Goal: Information Seeking & Learning: Learn about a topic

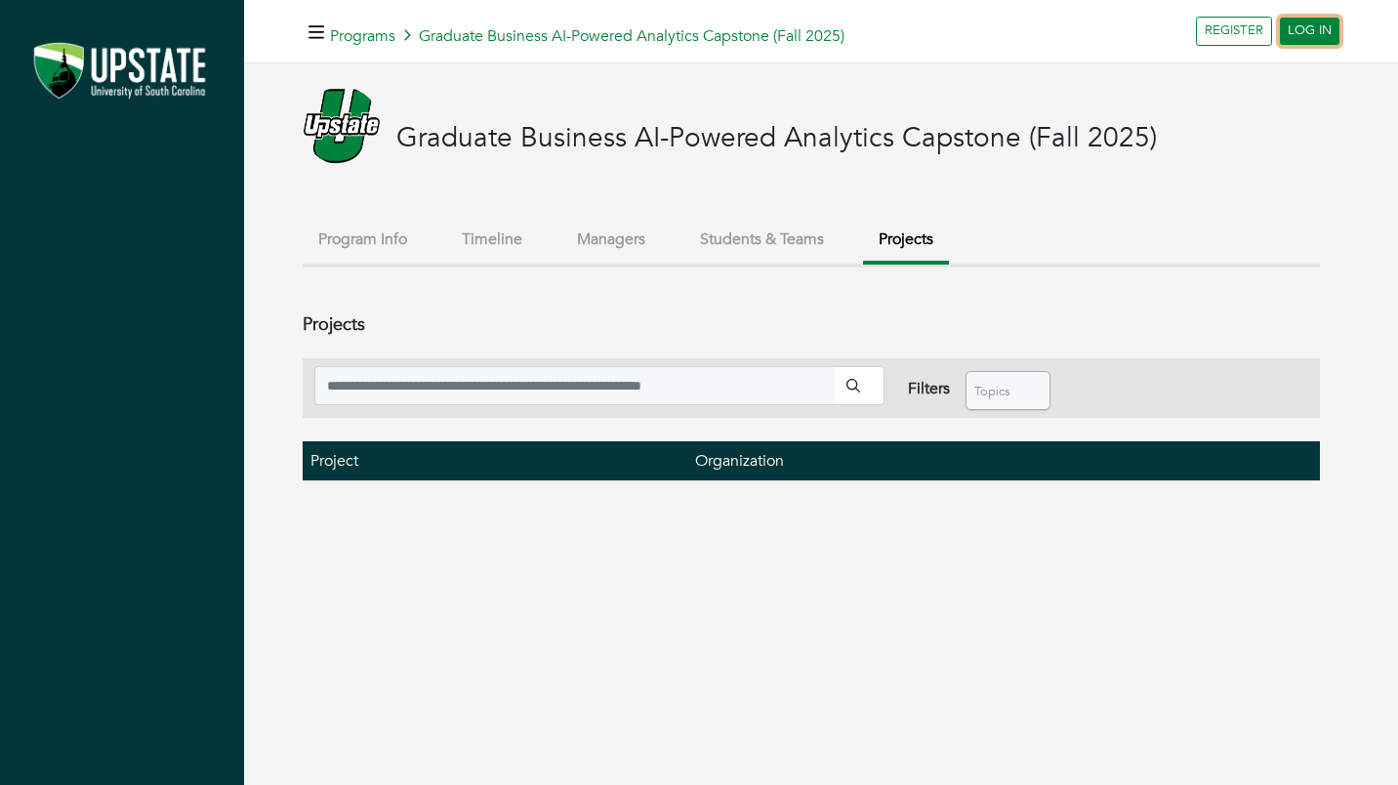
click at [1309, 25] on link "LOG IN" at bounding box center [1310, 31] width 60 height 27
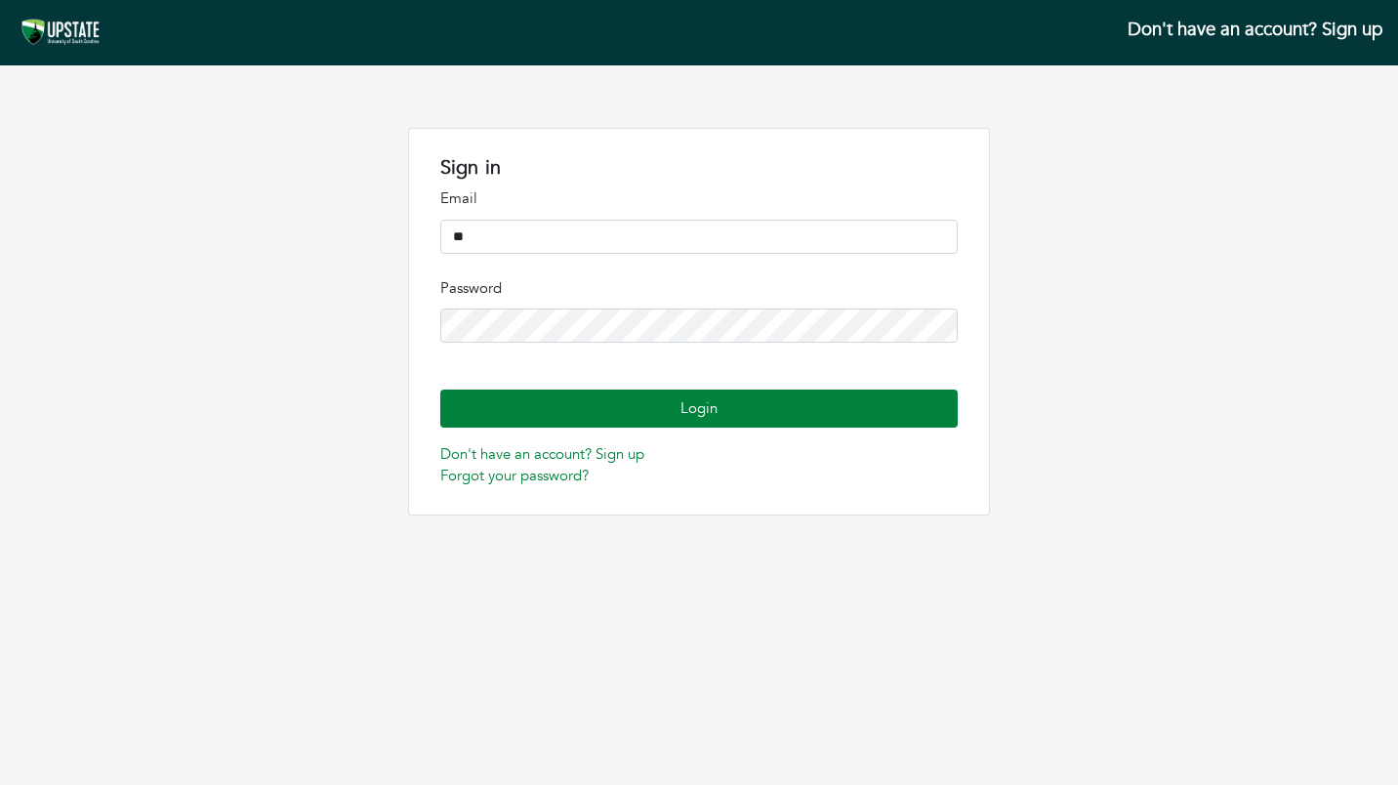
type input "**********"
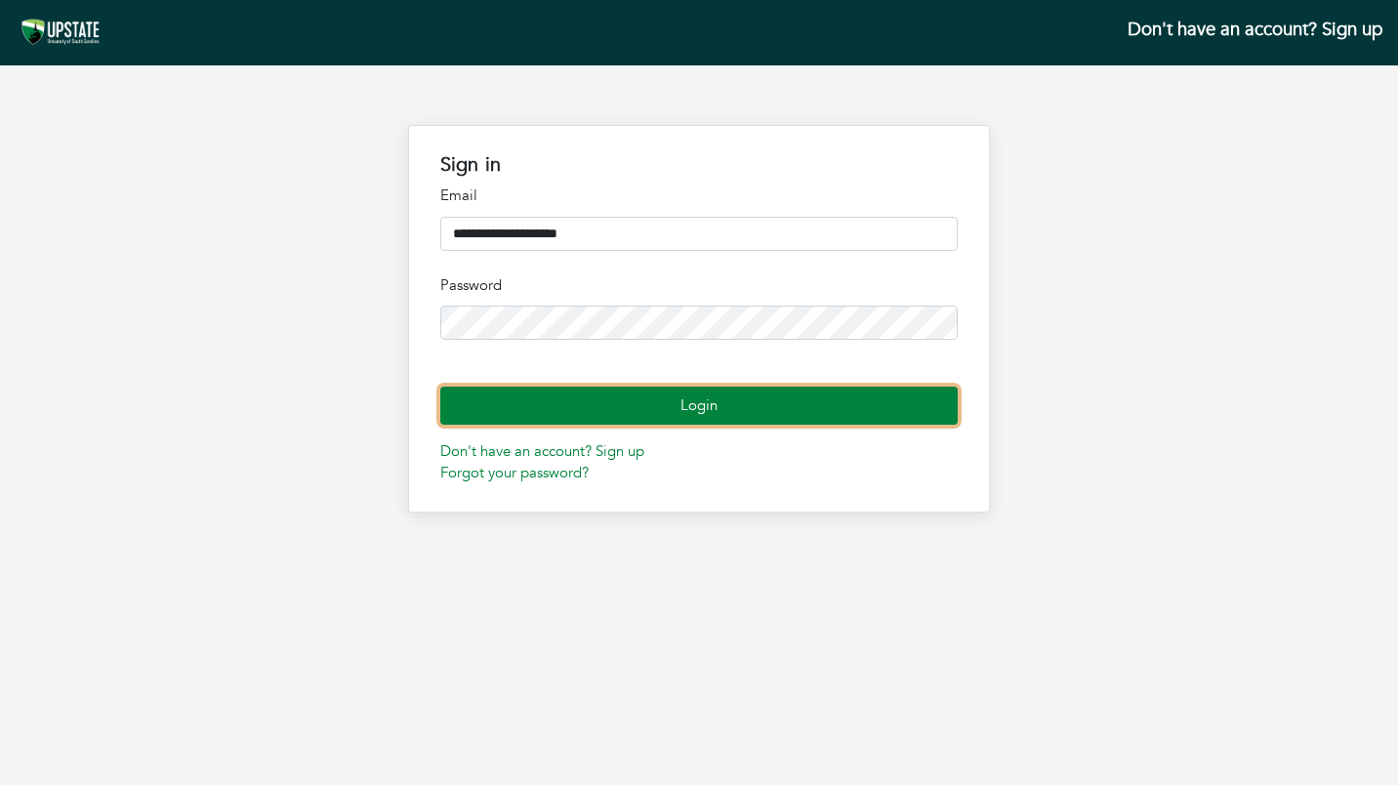
click at [689, 425] on button "Login" at bounding box center [699, 406] width 518 height 38
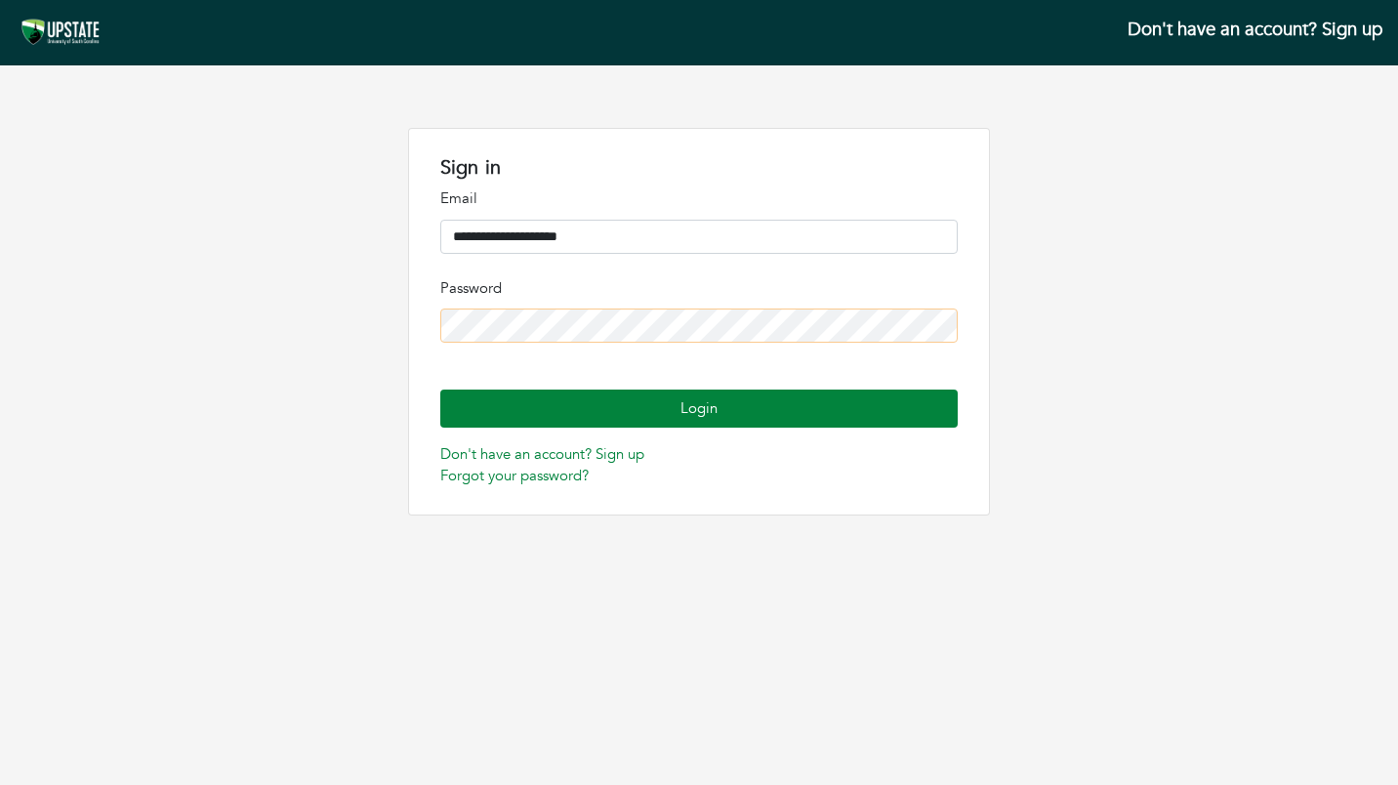
click at [312, 291] on div "**********" at bounding box center [699, 322] width 1398 height 388
click at [312, 290] on div "**********" at bounding box center [699, 322] width 1398 height 388
click at [232, 342] on div "**********" at bounding box center [699, 322] width 1398 height 388
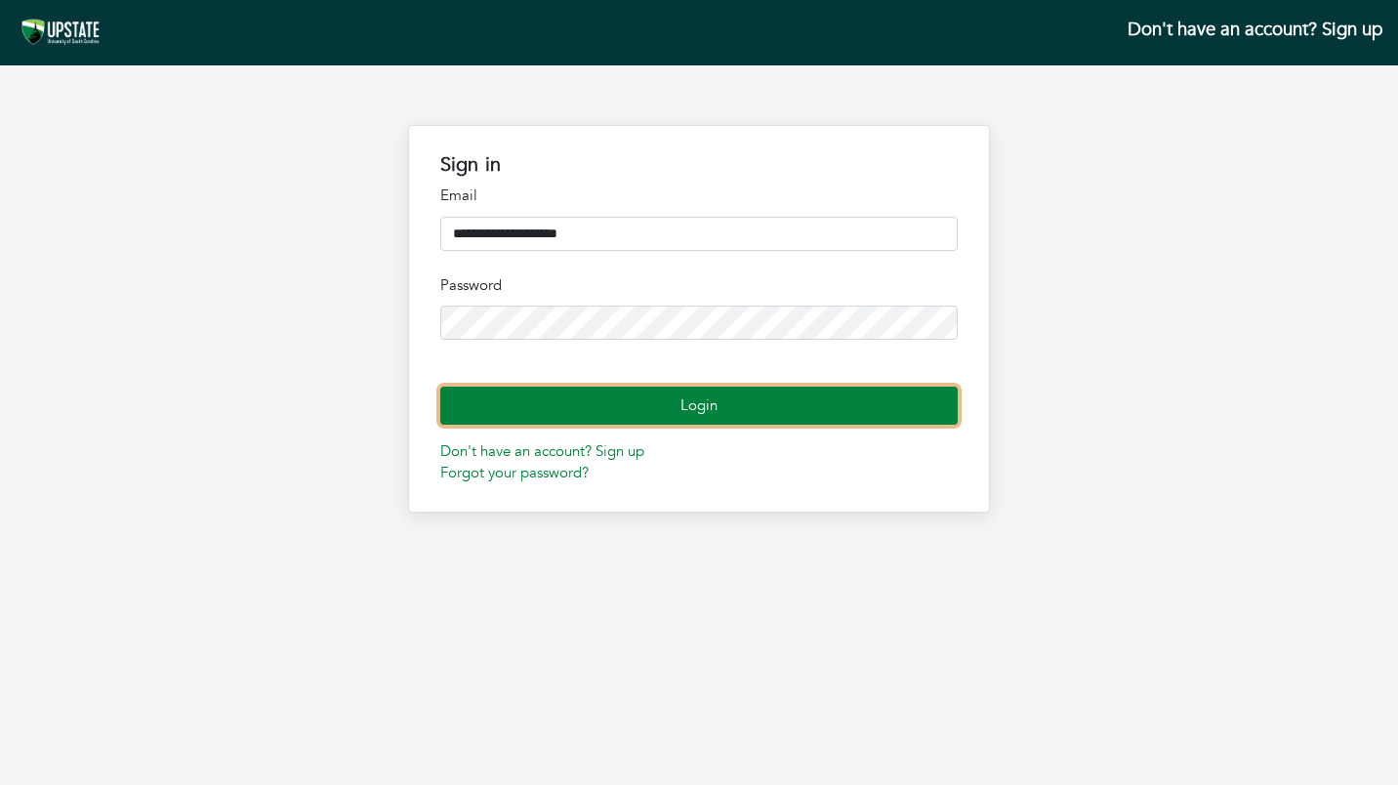
click at [723, 425] on button "Login" at bounding box center [699, 406] width 518 height 38
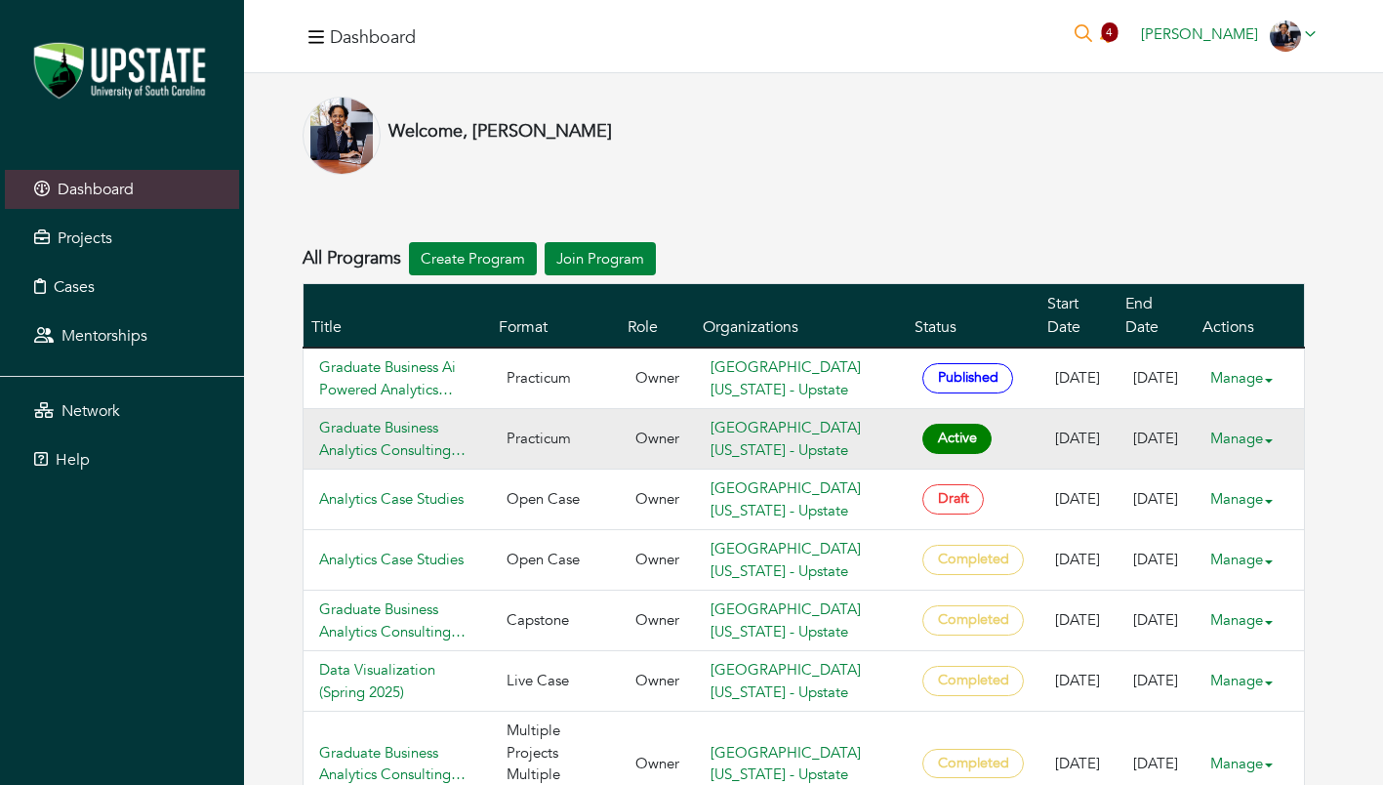
click at [962, 424] on span "Active" at bounding box center [956, 439] width 69 height 30
drag, startPoint x: 951, startPoint y: 438, endPoint x: 930, endPoint y: 430, distance: 21.9
click at [930, 430] on span "Active" at bounding box center [956, 439] width 69 height 30
click at [951, 435] on span "Active" at bounding box center [956, 439] width 69 height 30
click at [430, 436] on link "Graduate Business Analytics Consulting Program (Fall 2025)" at bounding box center [397, 439] width 156 height 44
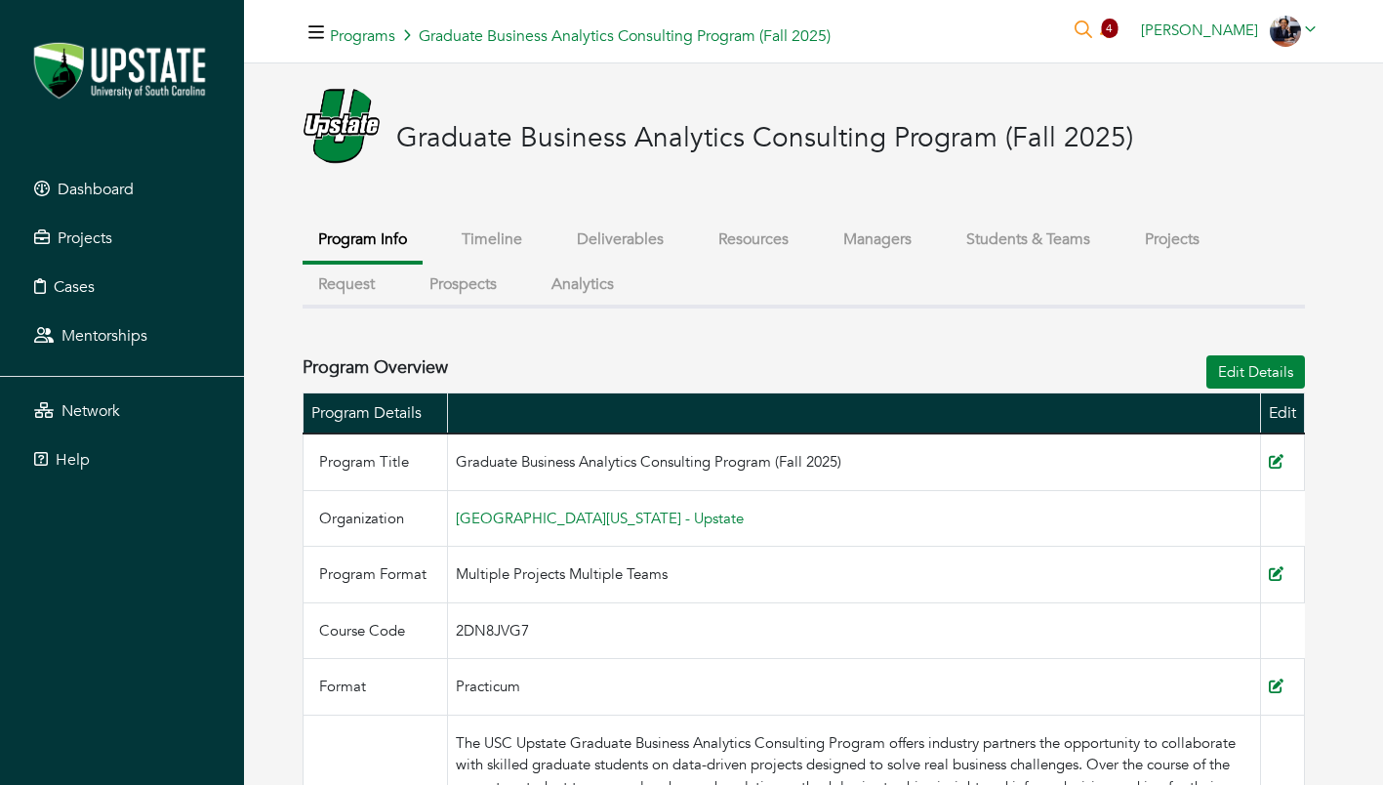
click at [1188, 240] on button "Projects" at bounding box center [1172, 240] width 86 height 42
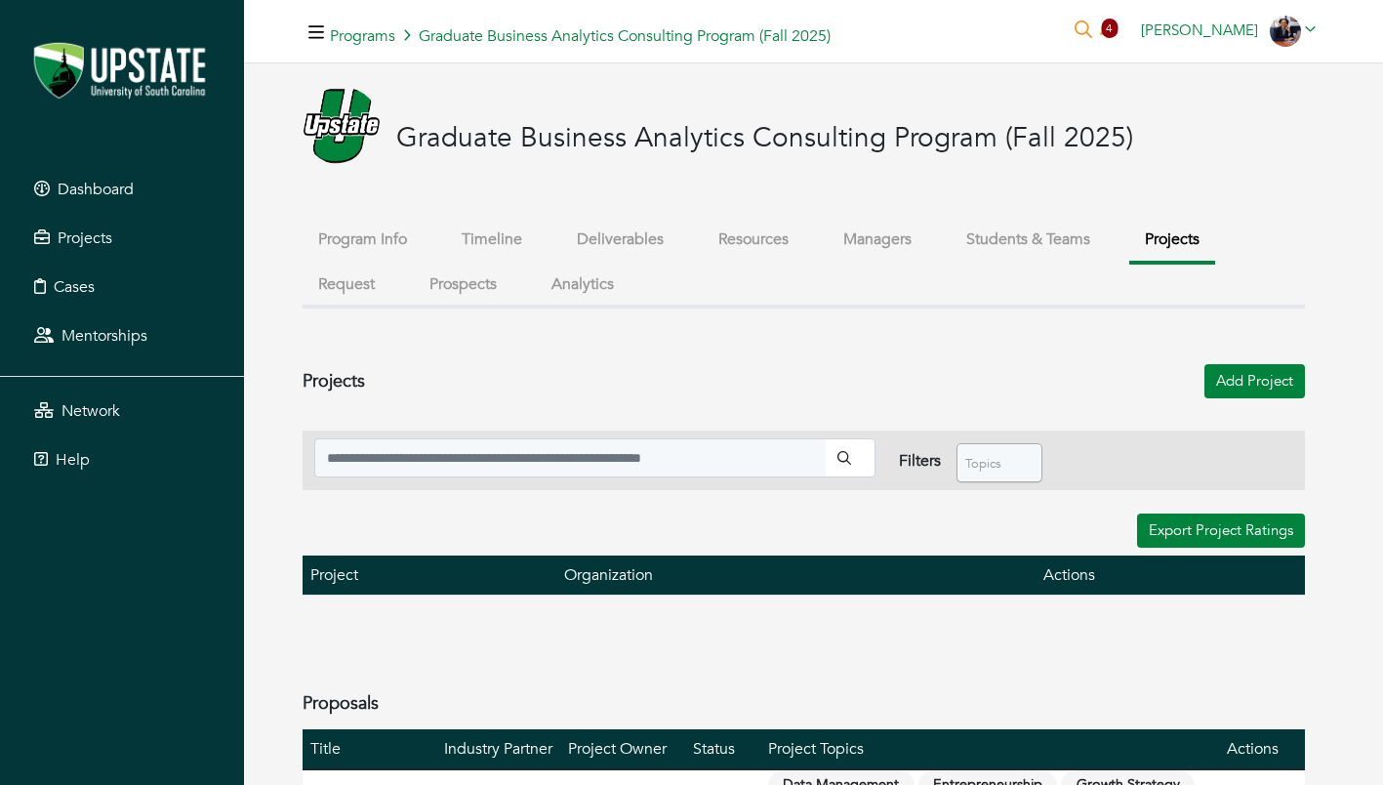
click at [459, 287] on button "Prospects" at bounding box center [463, 285] width 99 height 42
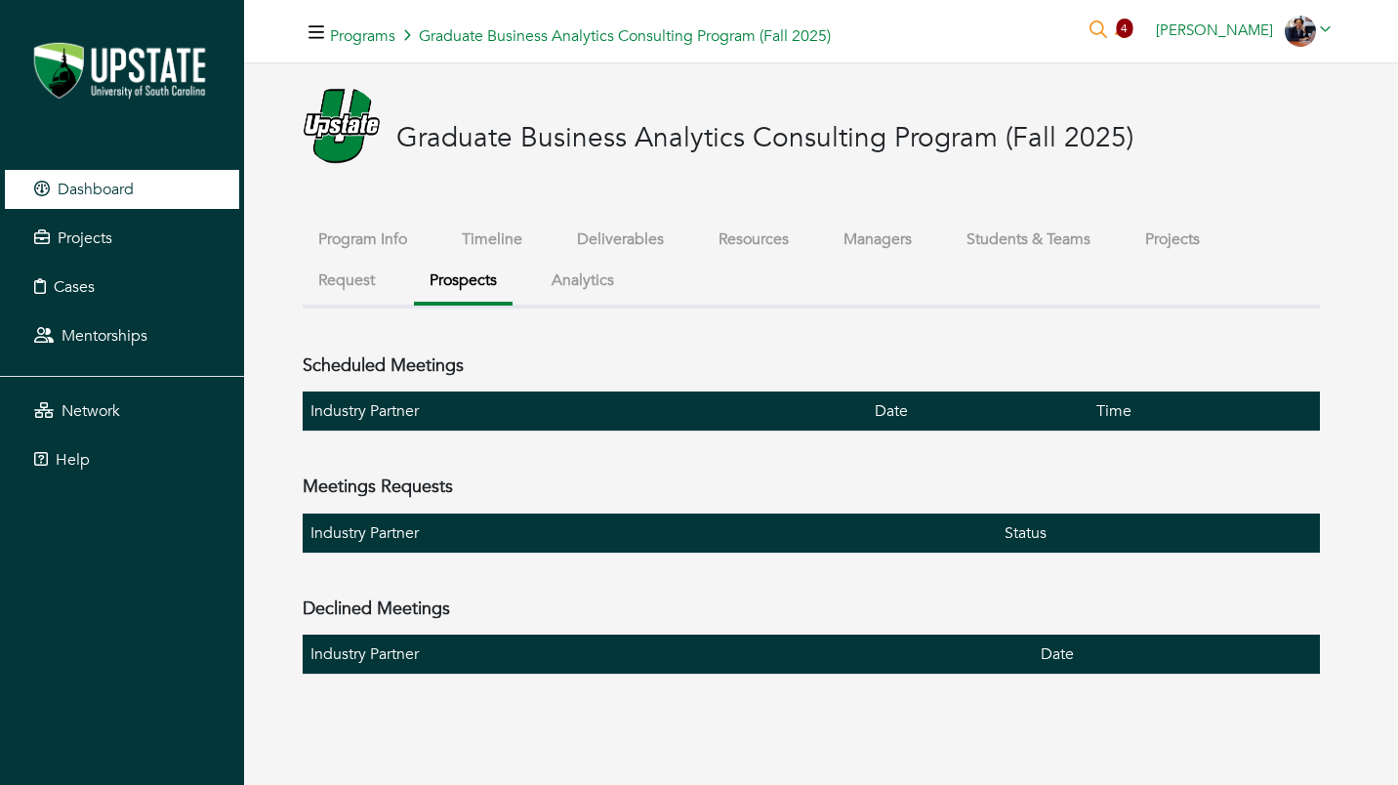
click at [106, 192] on span "Dashboard" at bounding box center [96, 189] width 76 height 21
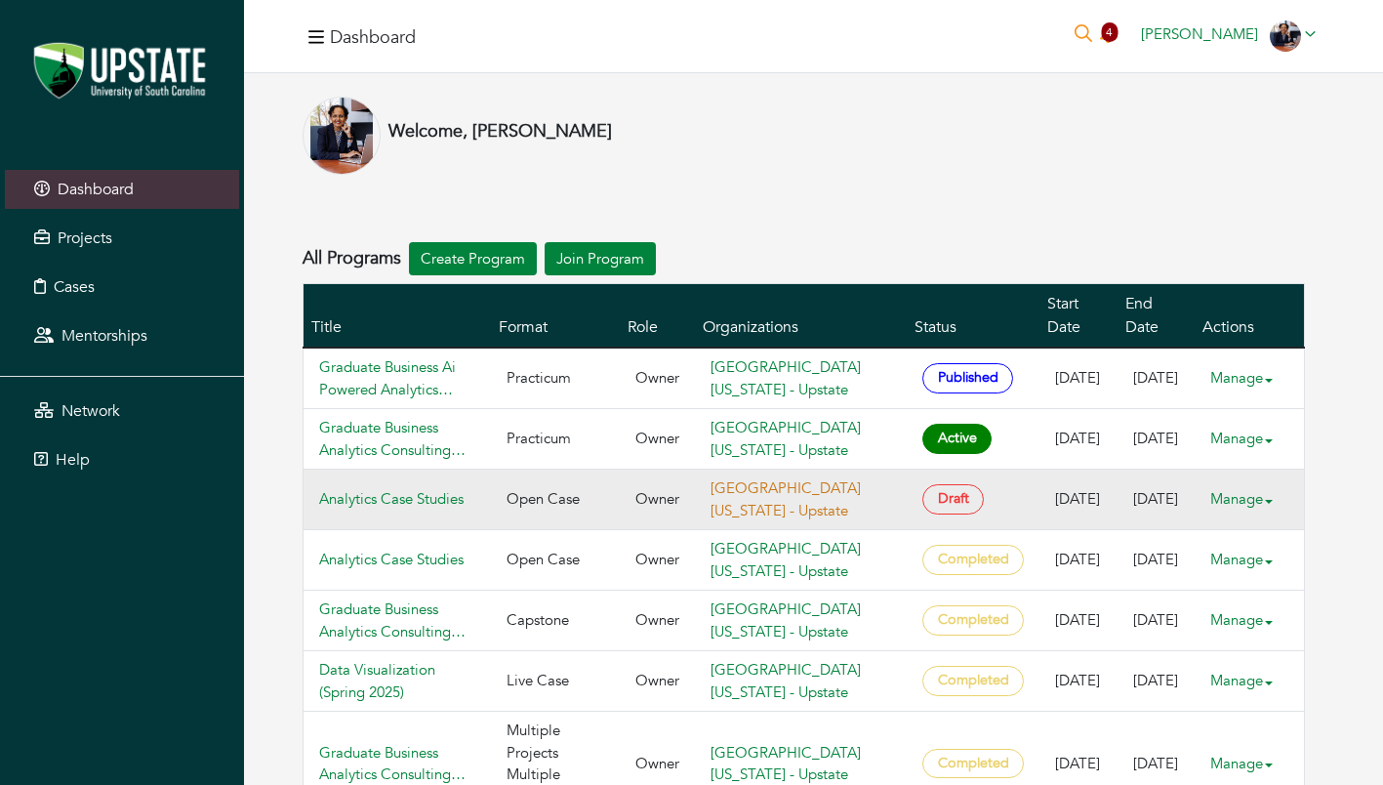
click at [814, 494] on link "[GEOGRAPHIC_DATA][US_STATE] - Upstate" at bounding box center [786, 499] width 150 height 42
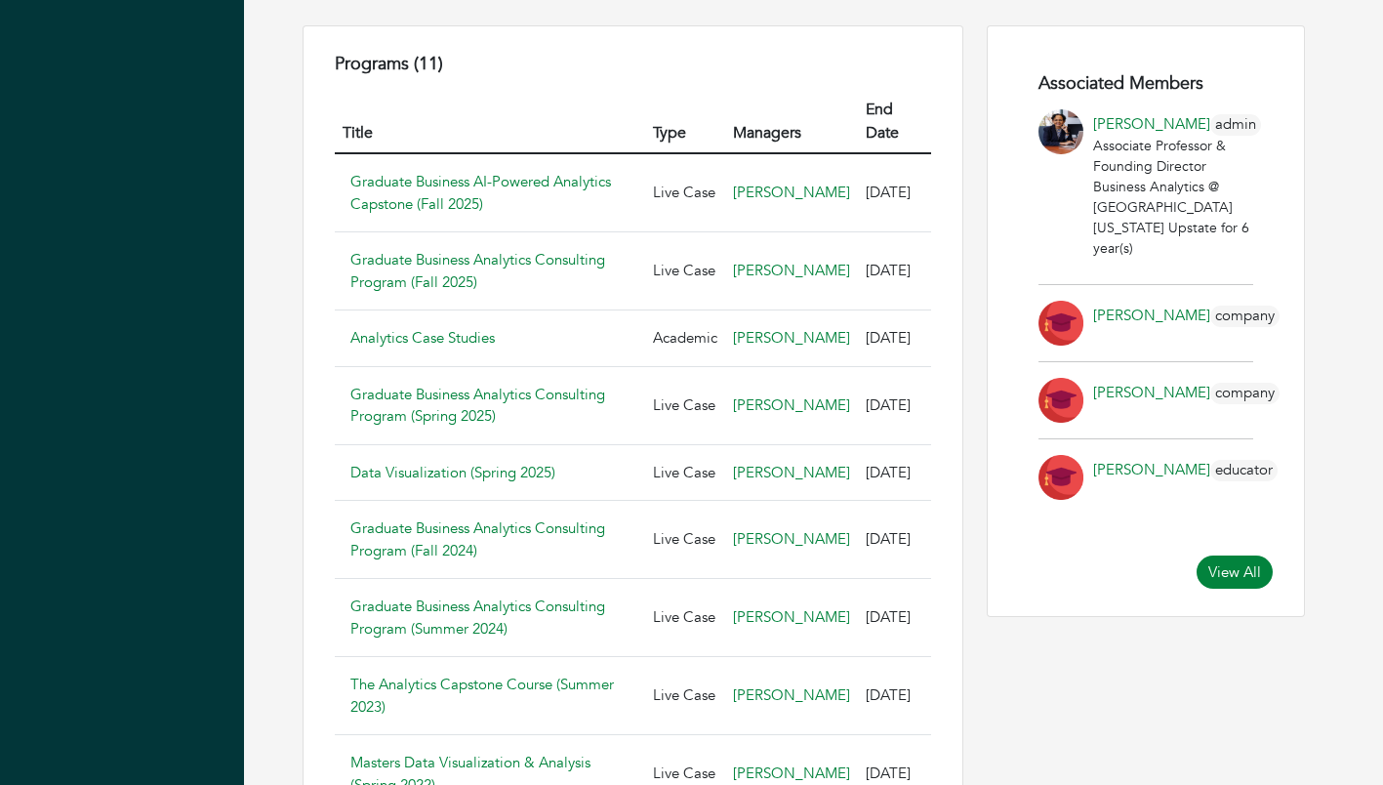
scroll to position [1216, 0]
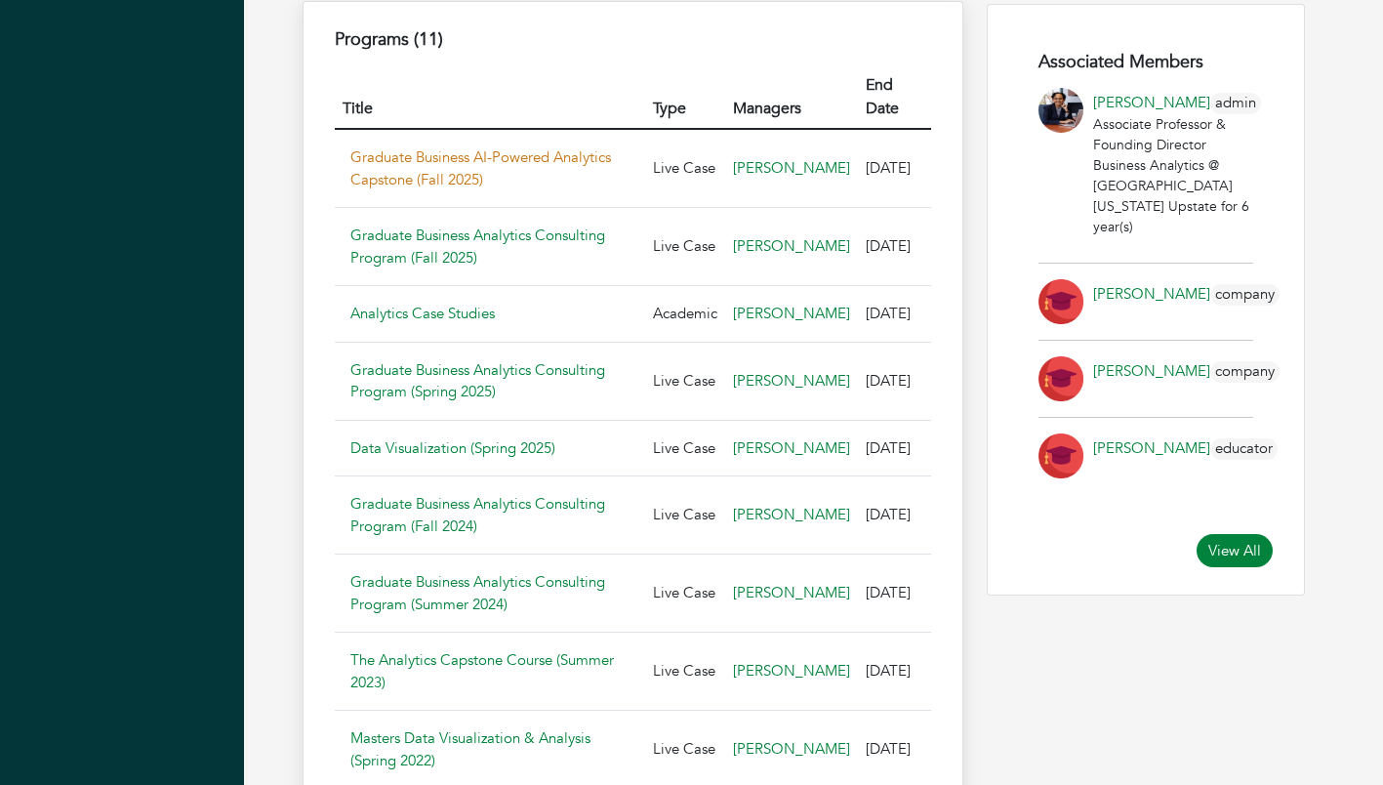
click at [396, 147] on link "Graduate Business AI-Powered Analytics Capstone (Fall 2025)" at bounding box center [480, 168] width 261 height 42
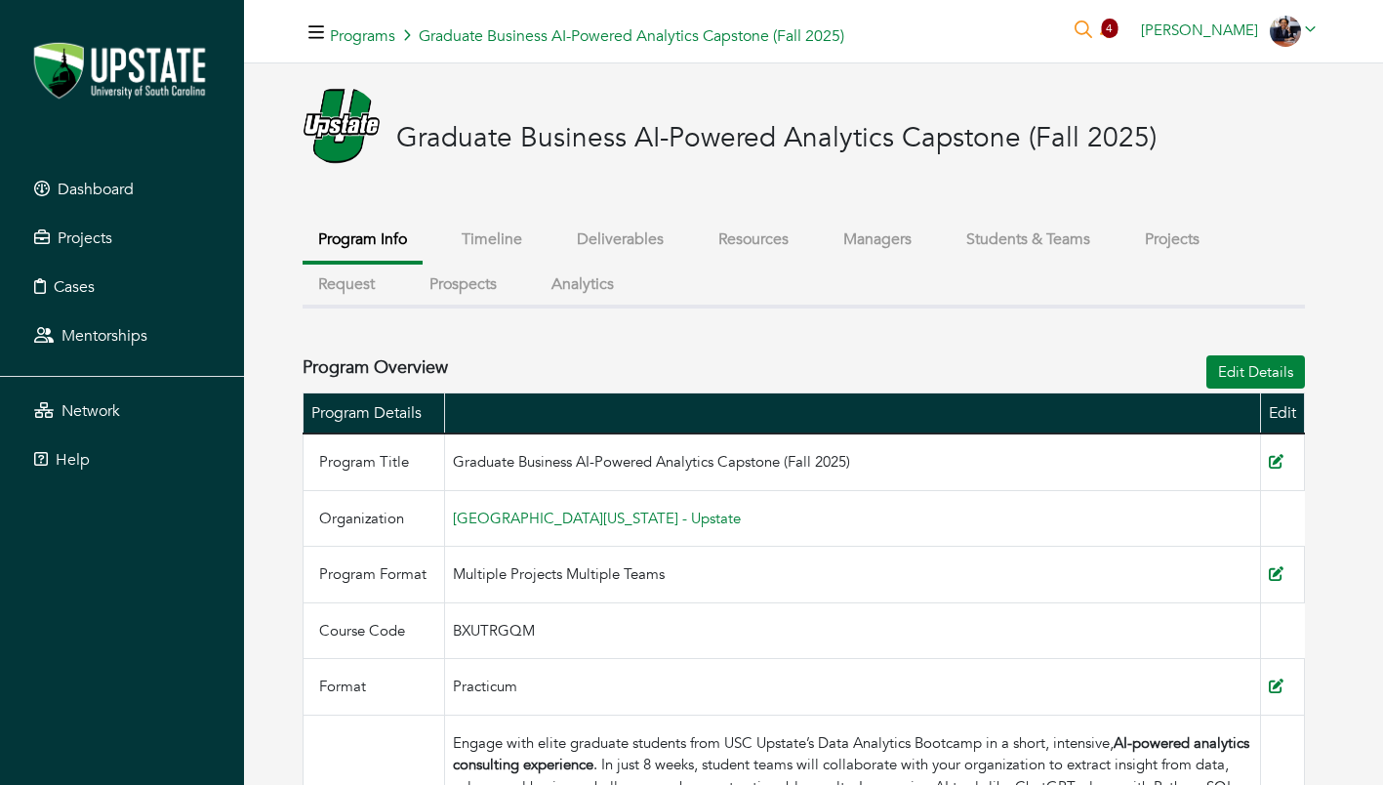
click at [350, 276] on button "Request" at bounding box center [347, 285] width 88 height 42
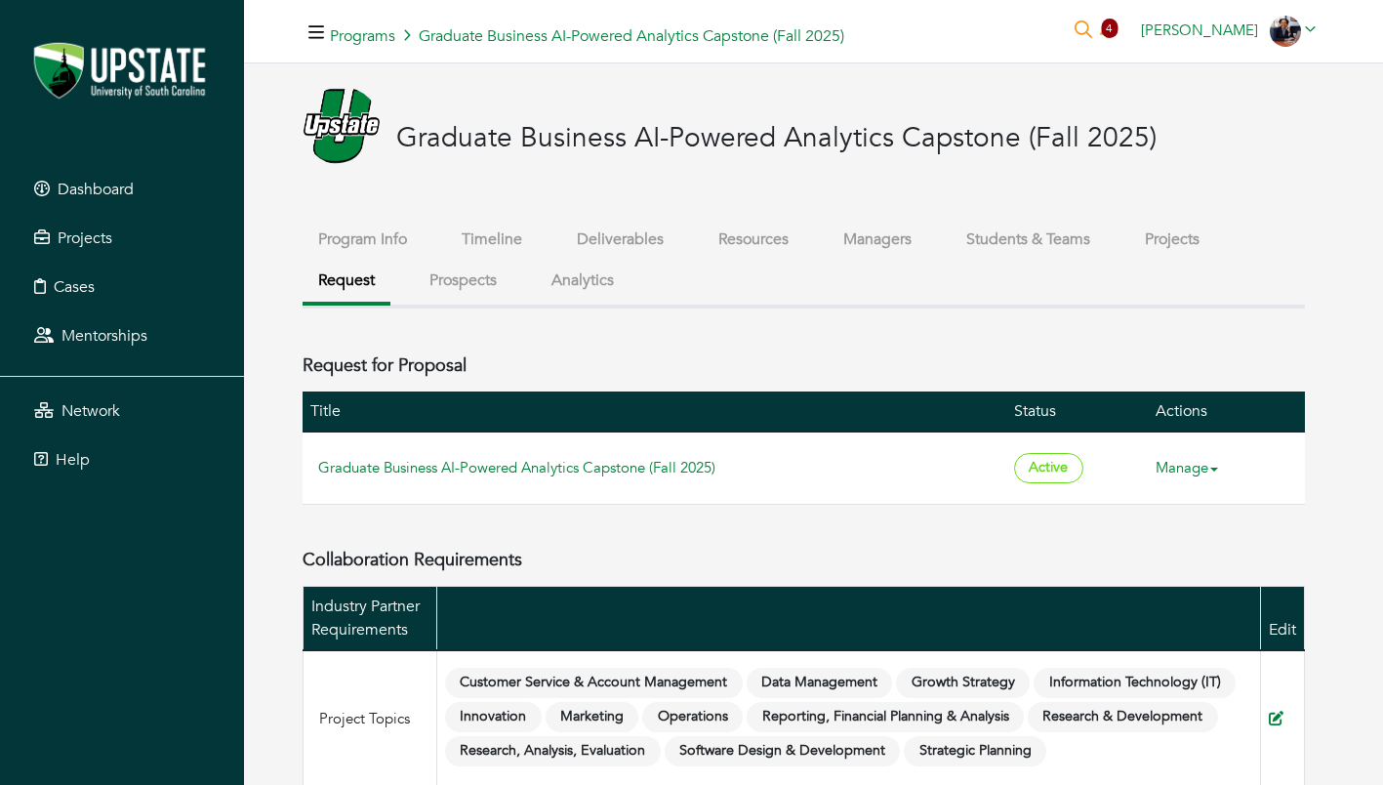
click at [446, 287] on button "Prospects" at bounding box center [463, 281] width 99 height 42
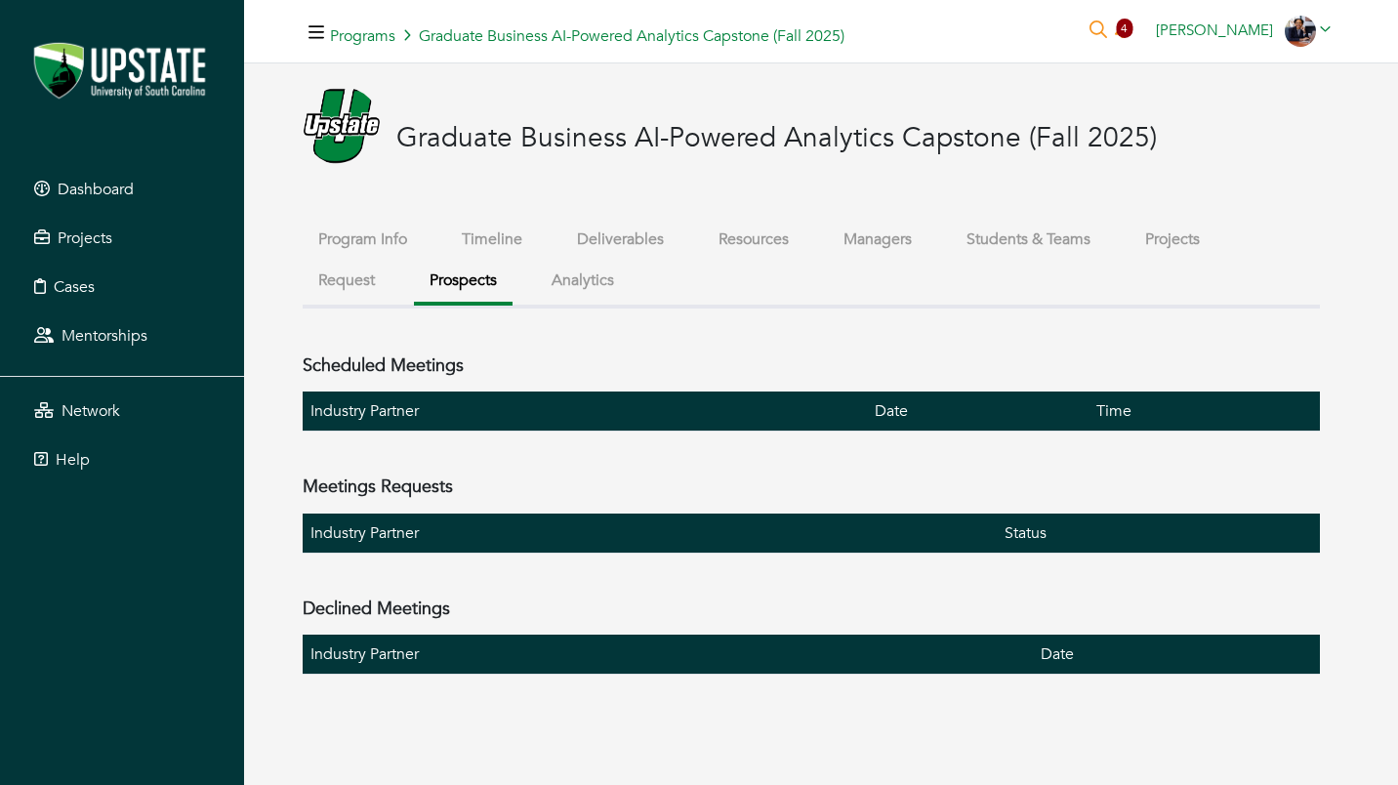
click at [367, 235] on button "Program Info" at bounding box center [363, 240] width 120 height 42
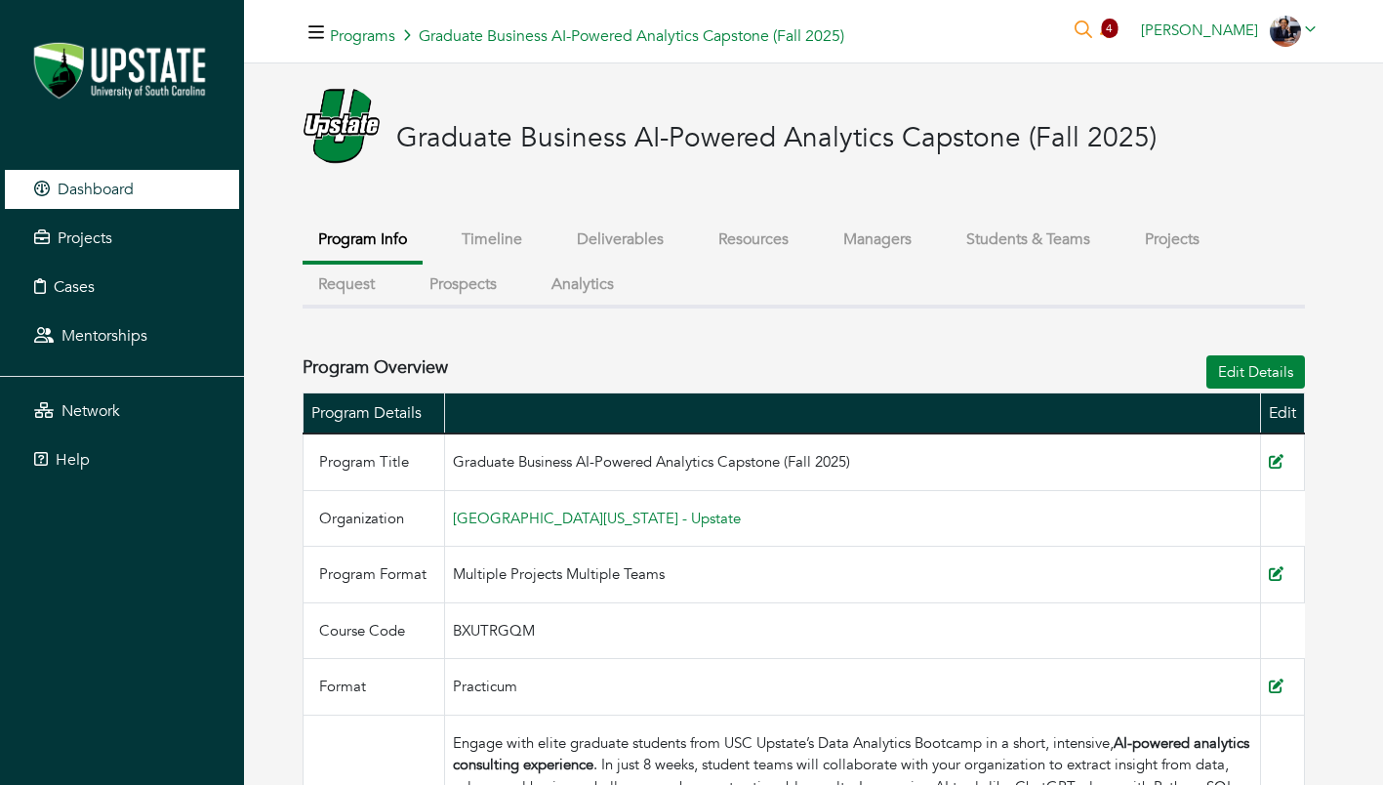
click at [63, 183] on span "Dashboard" at bounding box center [96, 189] width 76 height 21
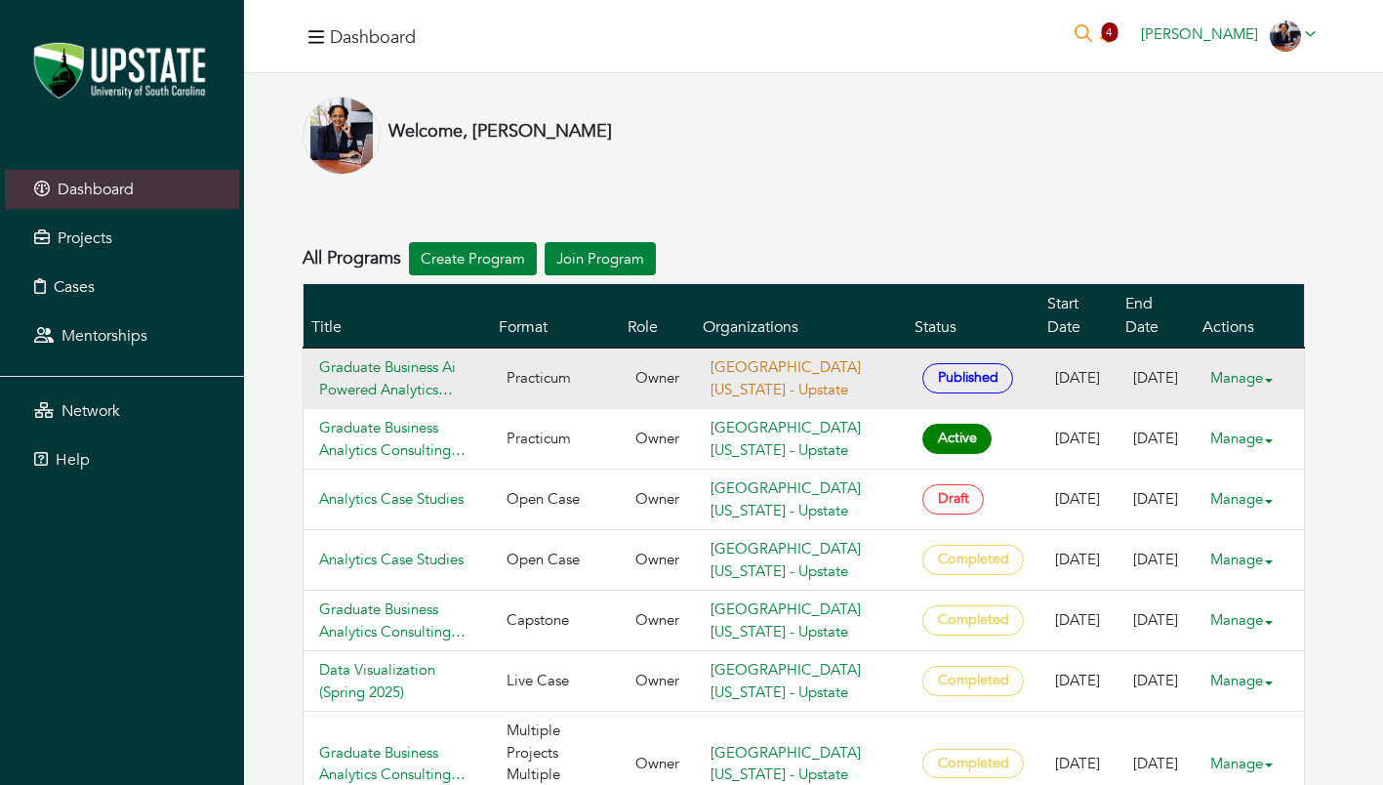
click at [792, 380] on link "[GEOGRAPHIC_DATA][US_STATE] - Upstate" at bounding box center [786, 378] width 150 height 42
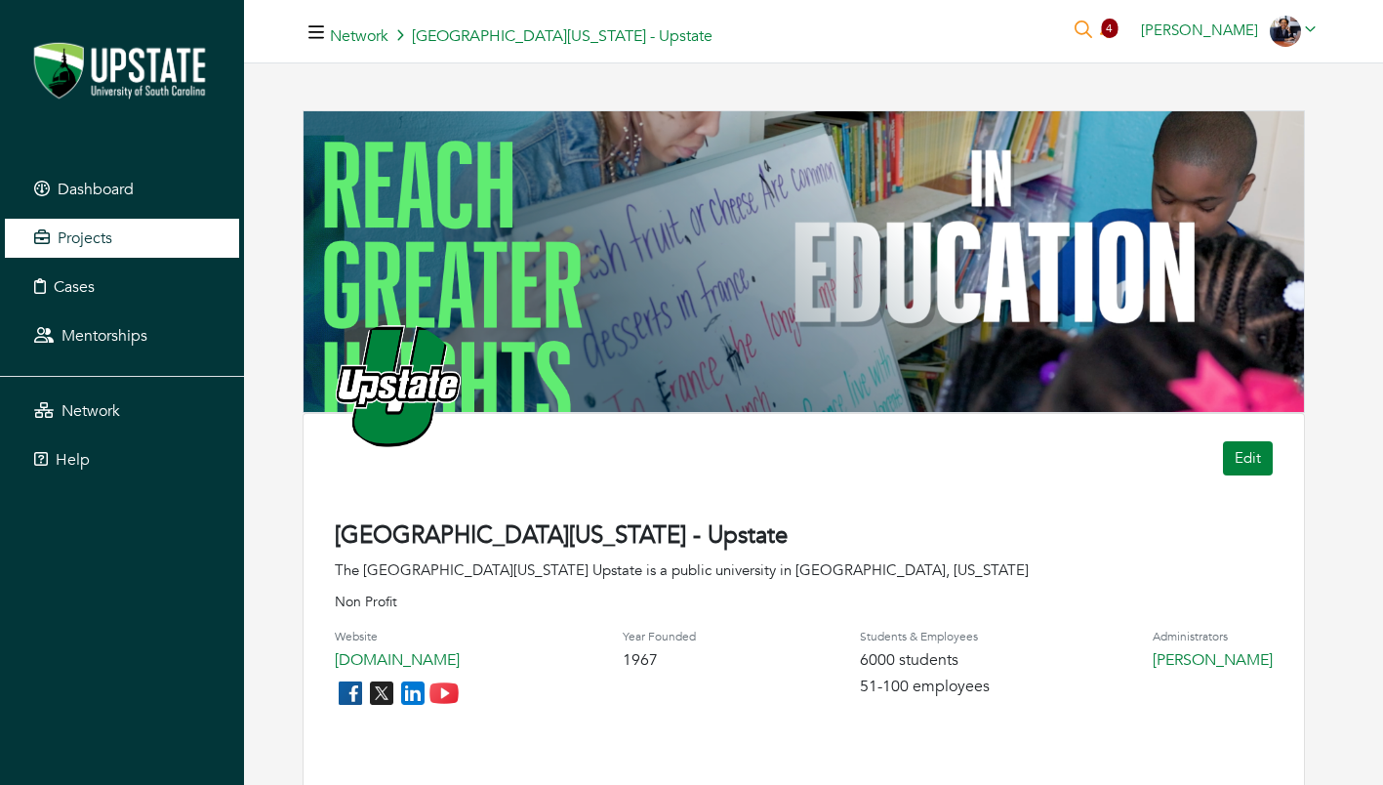
click at [92, 249] on link "Projects" at bounding box center [122, 238] width 234 height 39
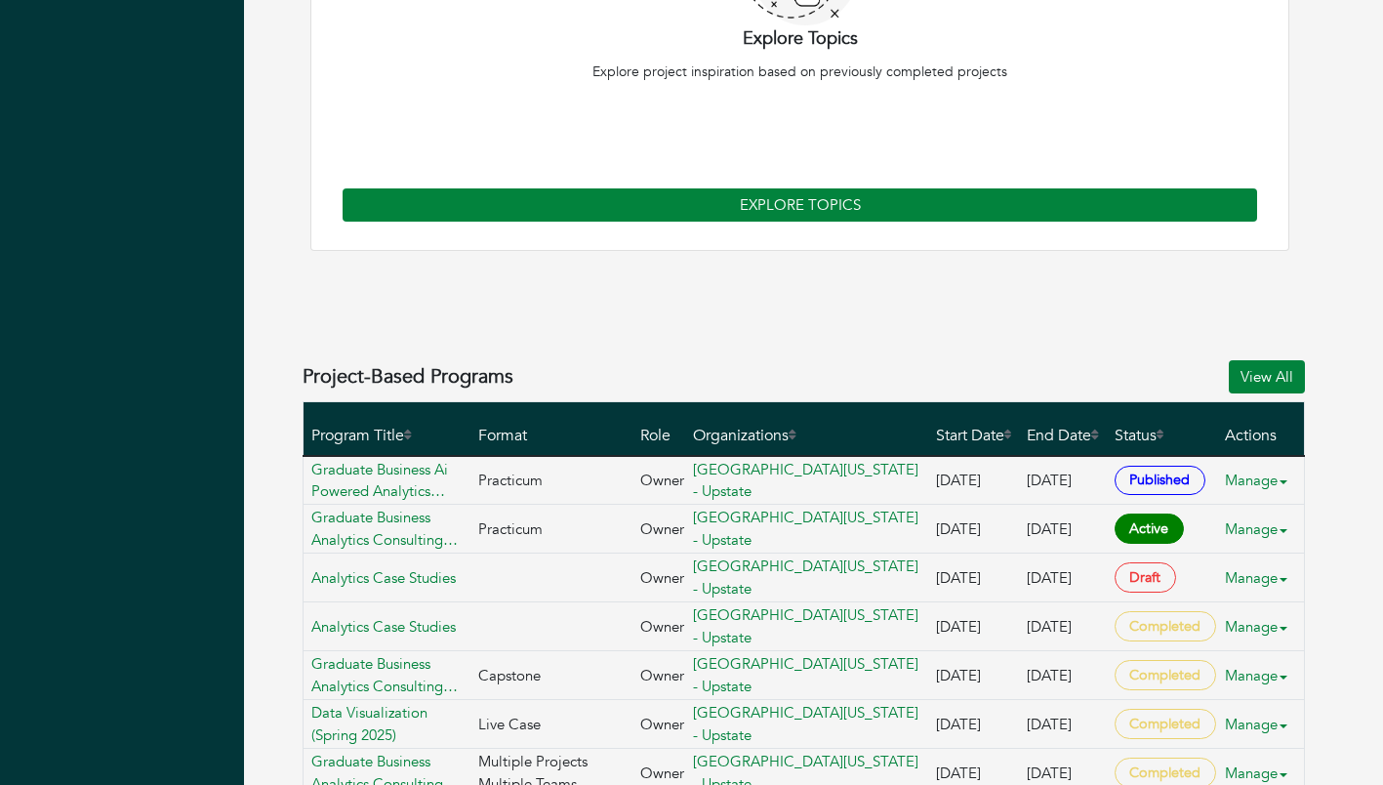
scroll to position [791, 0]
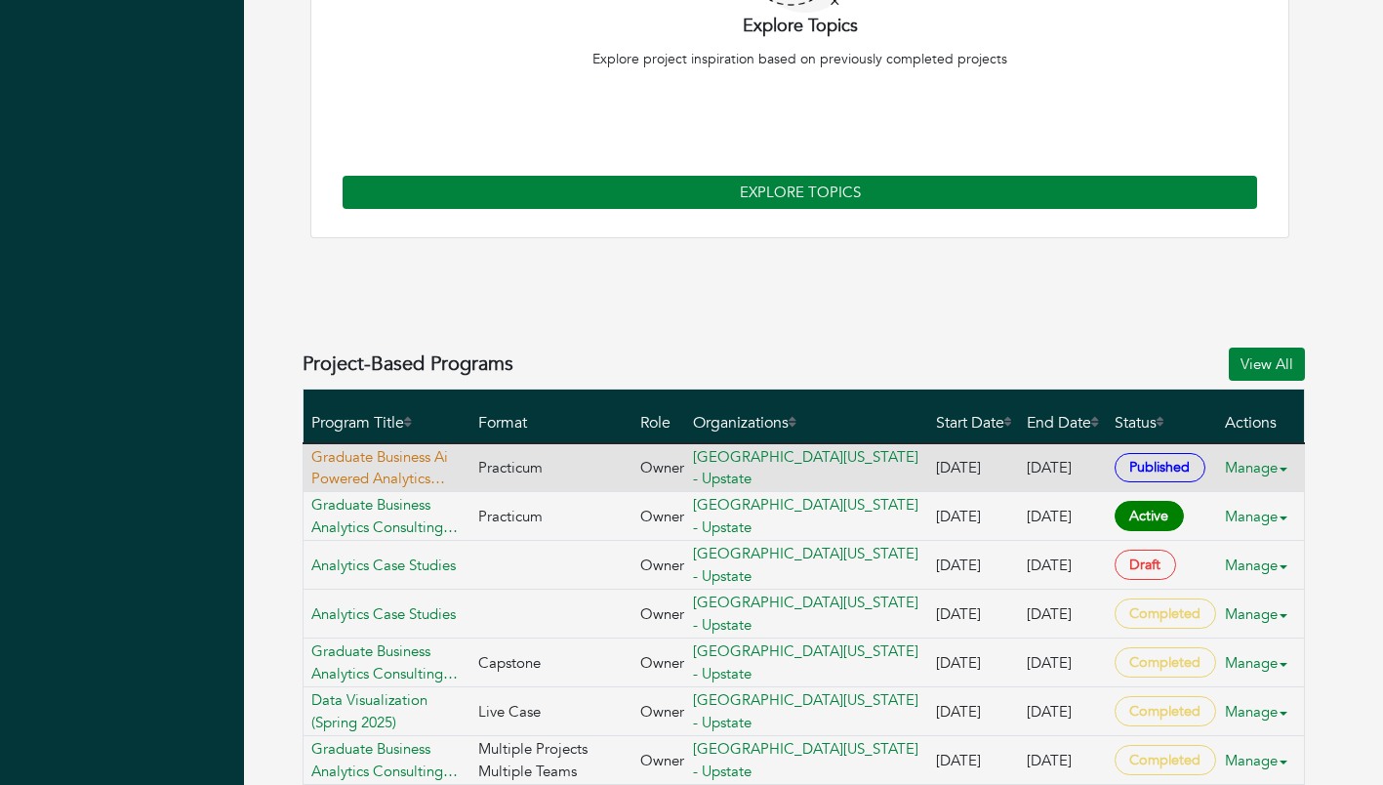
click at [395, 450] on link "Graduate Business Ai Powered Analytics Capstone (Fall 2025)" at bounding box center [390, 468] width 158 height 44
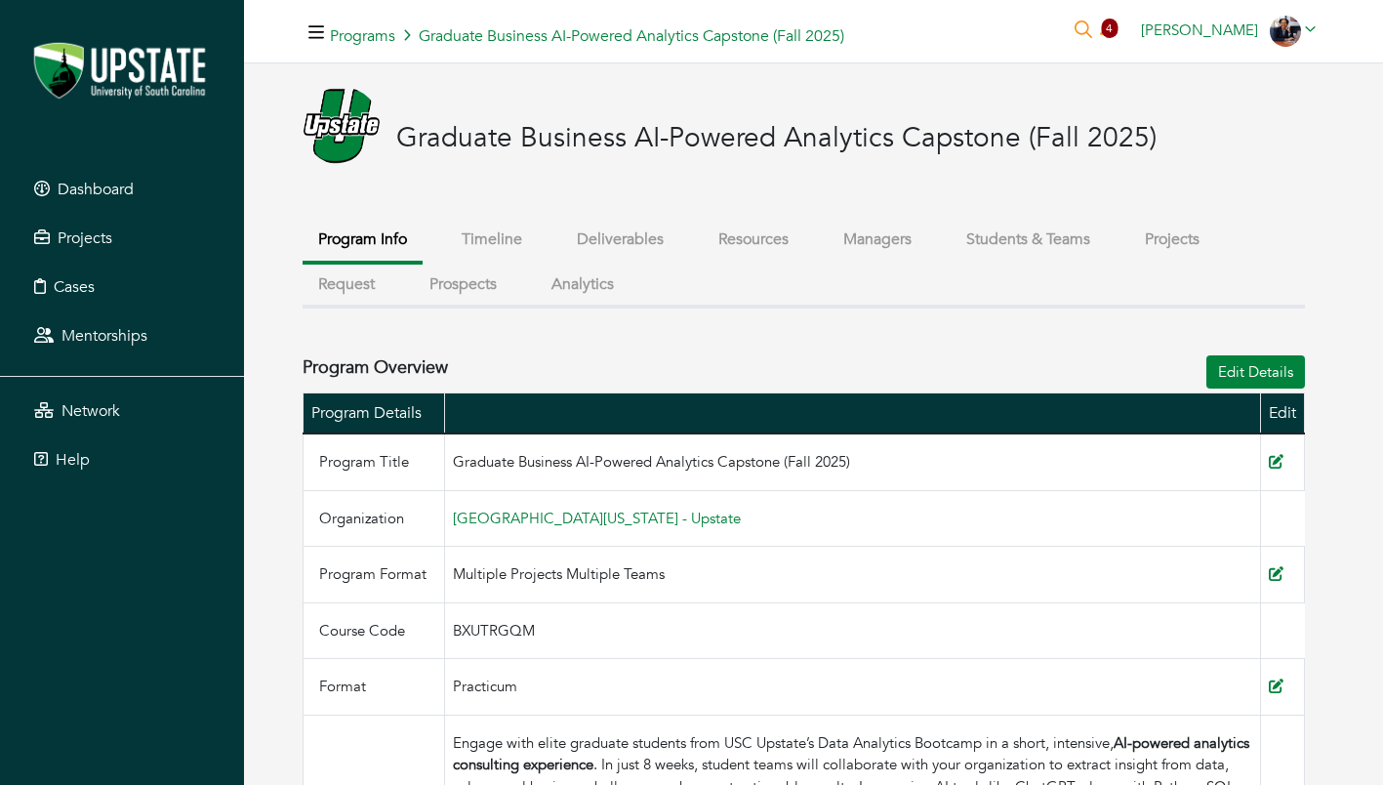
scroll to position [17, 0]
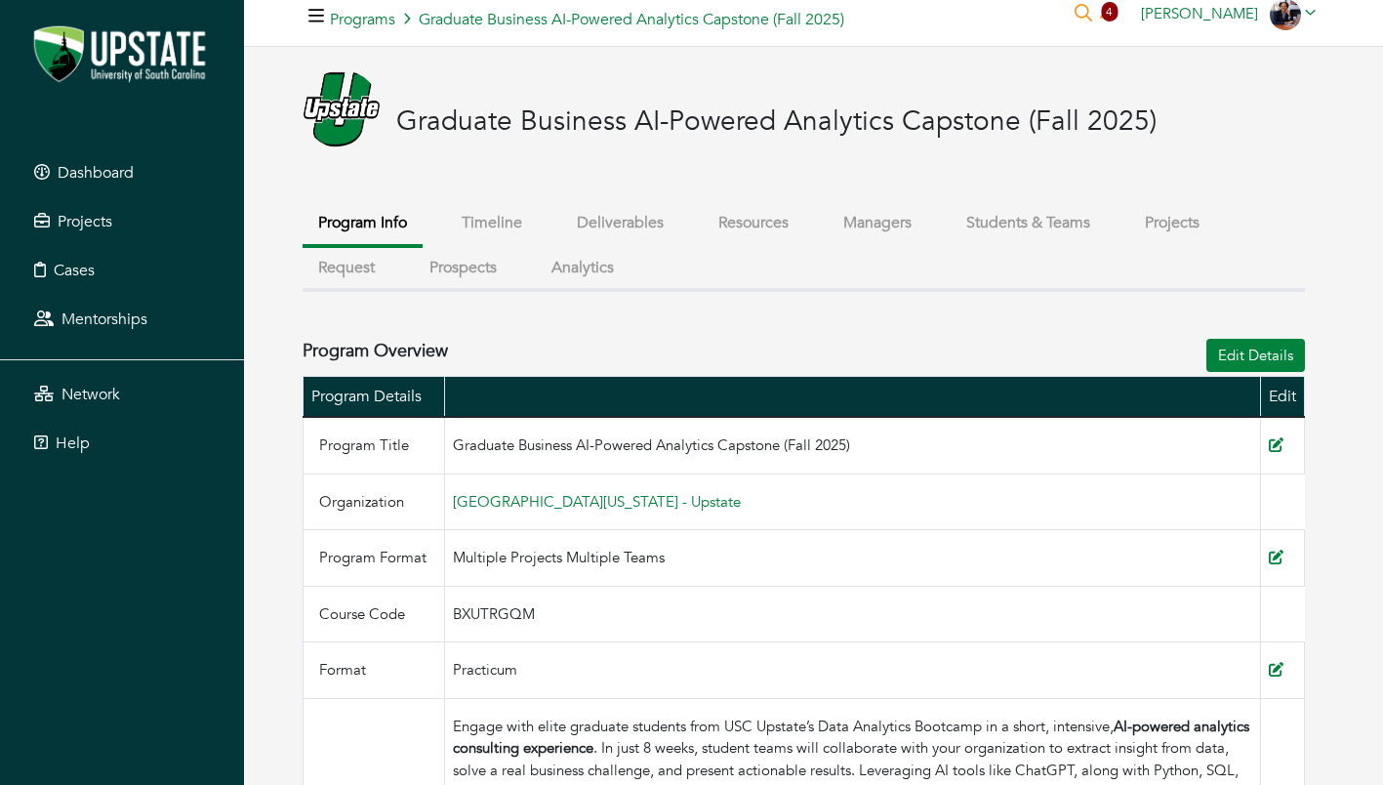
click at [473, 262] on button "Prospects" at bounding box center [463, 268] width 99 height 42
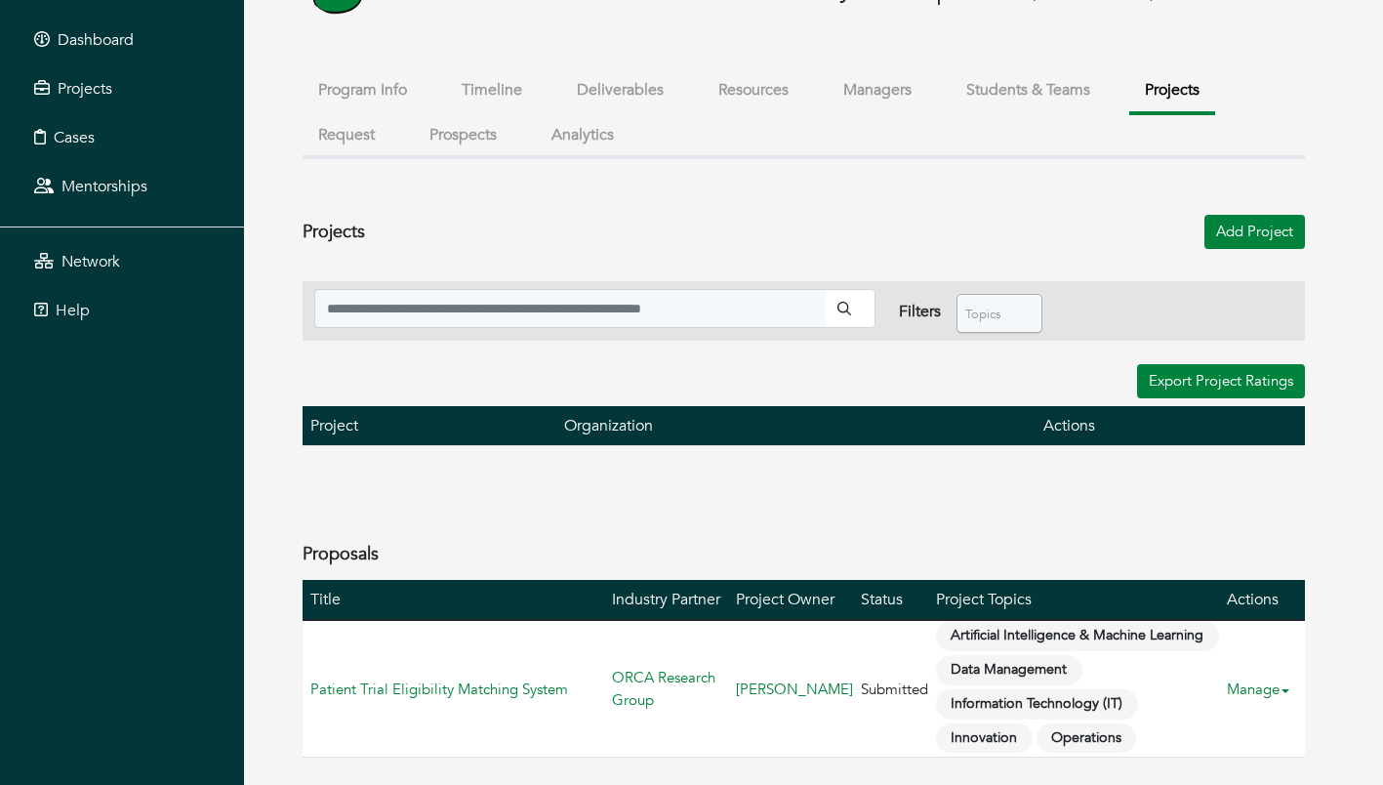
scroll to position [167, 0]
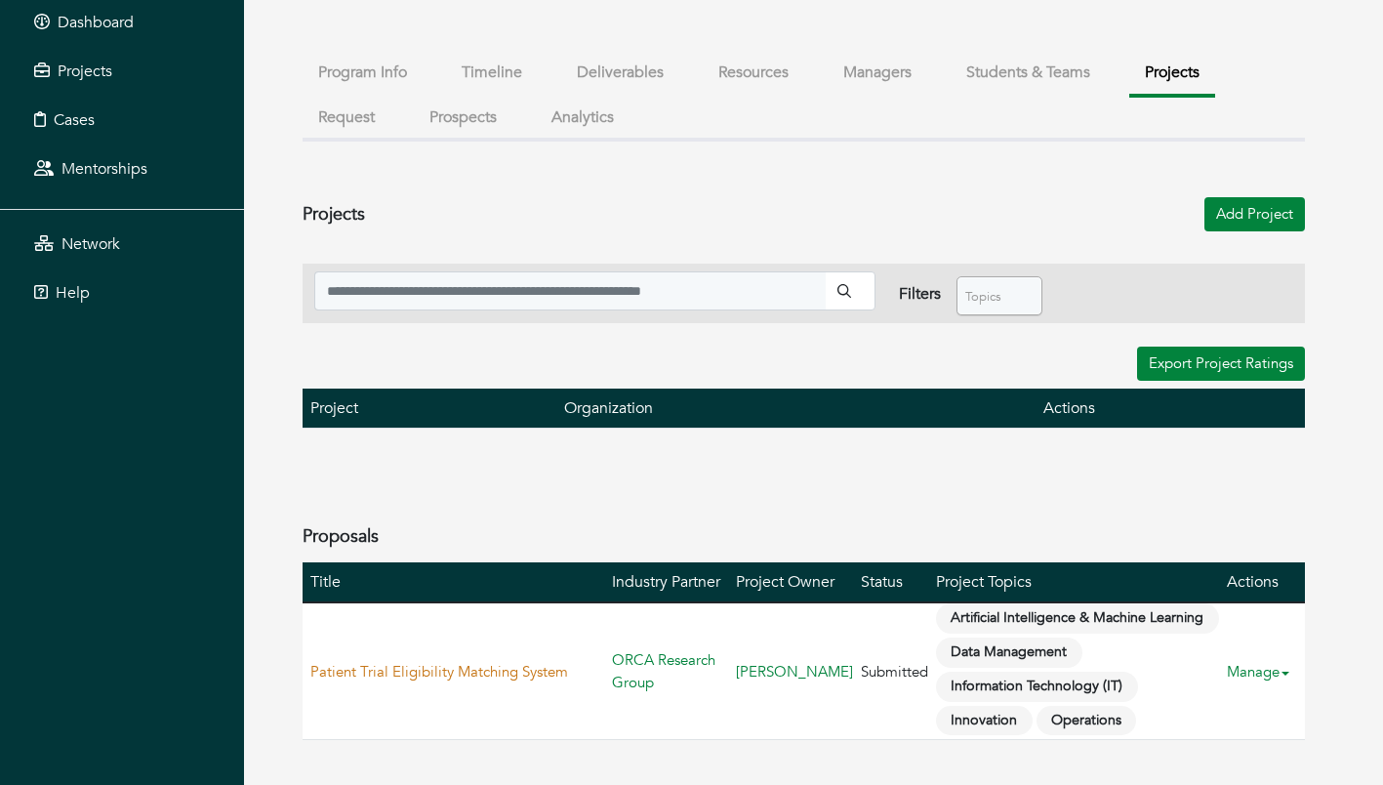
click at [438, 672] on link "Patient Trial Eligibility Matching System" at bounding box center [439, 672] width 258 height 20
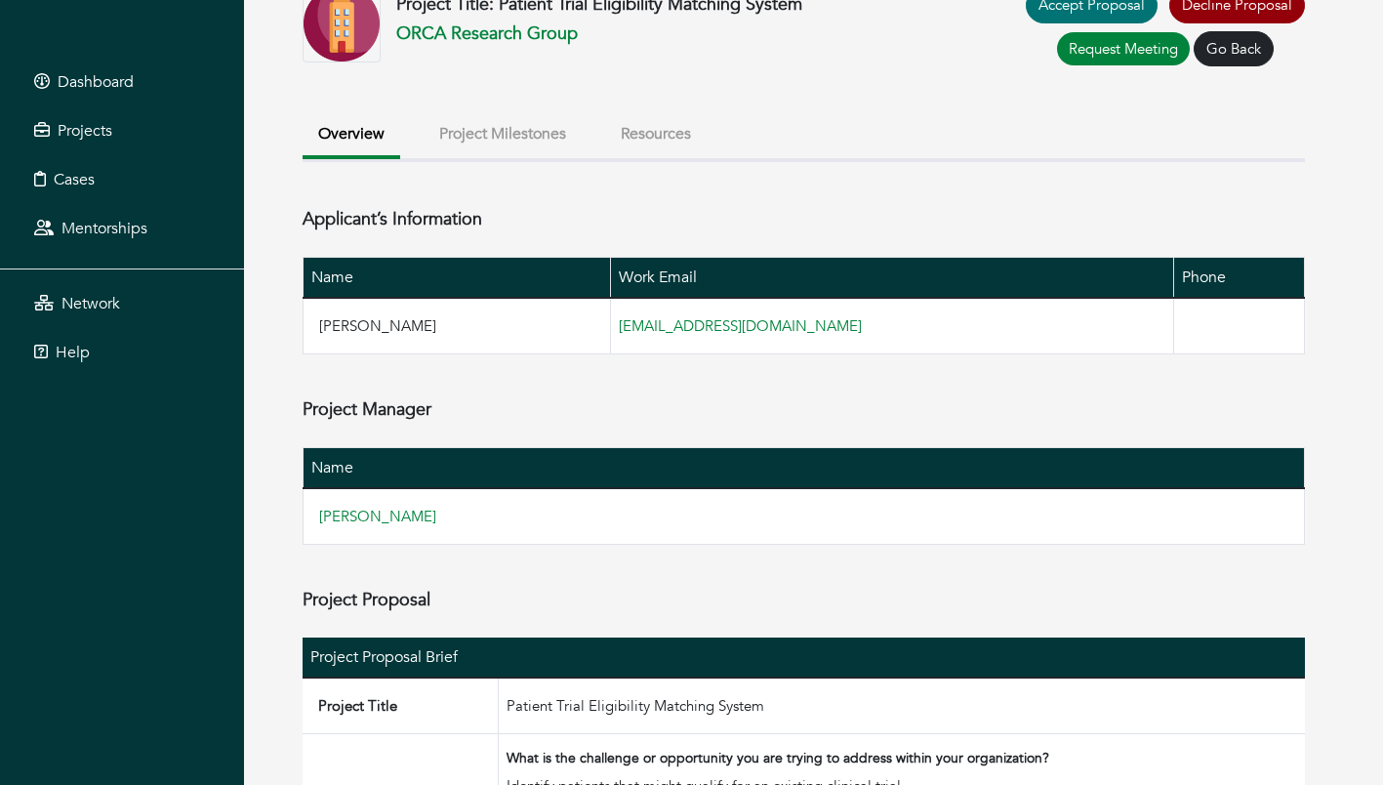
scroll to position [103, 0]
